Goal: Browse casually

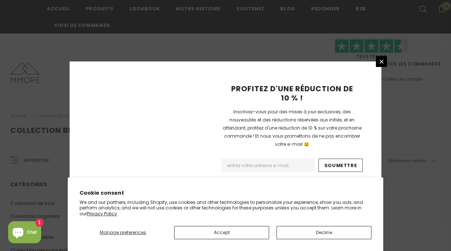
scroll to position [537, 0]
